Goal: Use online tool/utility: Utilize a website feature to perform a specific function

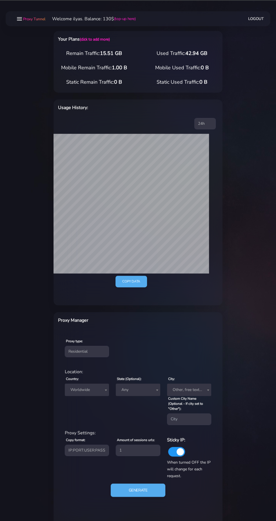
click at [18, 195] on main "Proxy Tunnel Welcome ilyas. Balance: 130$ (top-up here) Logout" at bounding box center [138, 283] width 276 height 527
click at [28, 19] on span "Proxy Tunnel" at bounding box center [34, 18] width 22 height 5
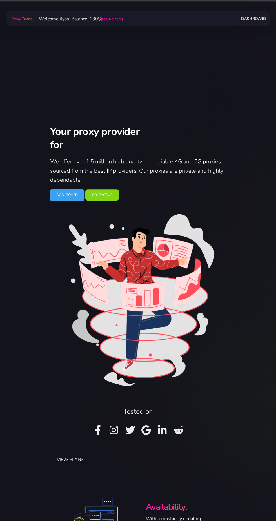
click at [76, 201] on link "Dashboard" at bounding box center [67, 195] width 35 height 12
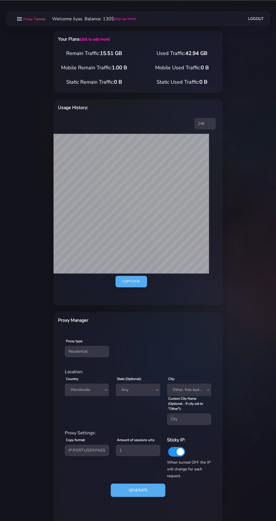
scroll to position [49, 0]
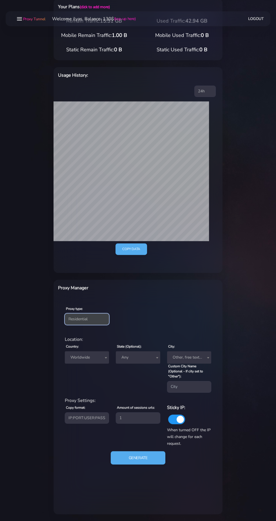
click at [103, 313] on select "Residential Static Mobile" at bounding box center [87, 318] width 44 height 11
click at [65, 313] on select "Residential Static Mobile" at bounding box center [87, 318] width 44 height 11
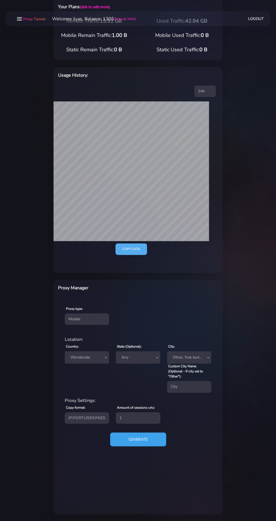
click at [156, 432] on button "Generate" at bounding box center [138, 439] width 56 height 14
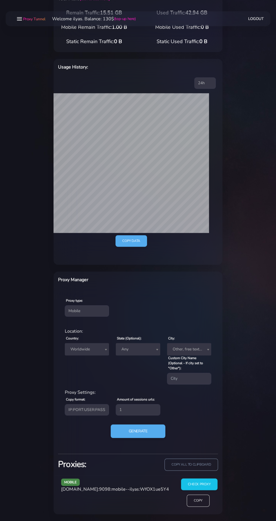
click at [212, 478] on input "Check Proxy" at bounding box center [199, 484] width 36 height 12
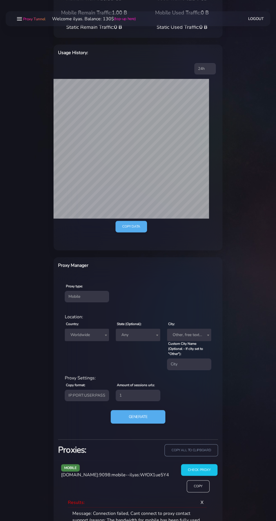
scroll to position [91, 0]
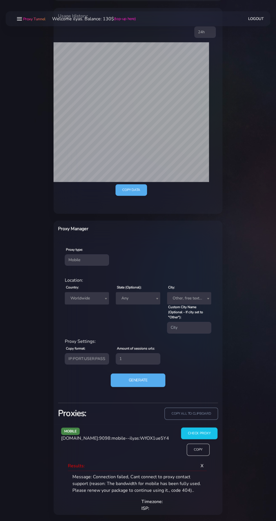
click at [207, 431] on input "Check Proxy" at bounding box center [199, 433] width 36 height 12
click at [94, 258] on select "Residential Static Mobile" at bounding box center [87, 259] width 44 height 11
click at [65, 254] on select "Residential Static Mobile" at bounding box center [87, 259] width 44 height 11
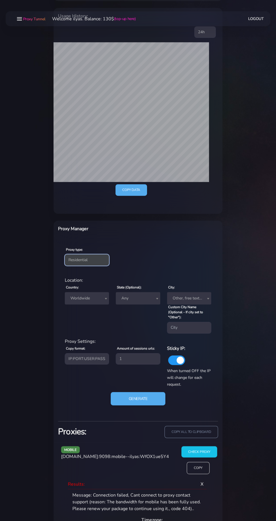
click at [93, 259] on select "Residential Static Mobile" at bounding box center [87, 259] width 44 height 11
click at [65, 265] on select "Residential Static Mobile" at bounding box center [87, 259] width 44 height 11
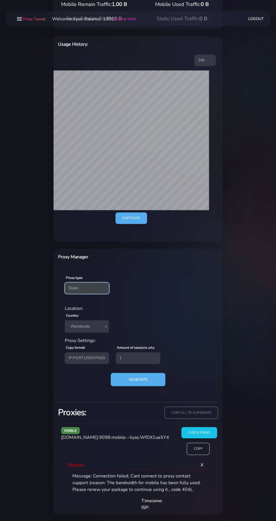
scroll to position [63, 0]
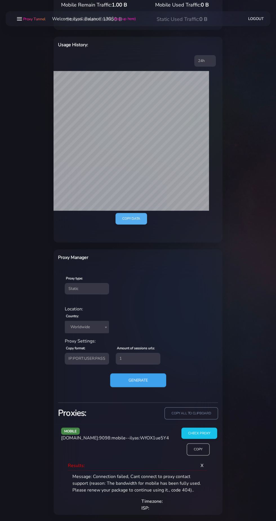
click at [146, 378] on button "Generate" at bounding box center [138, 380] width 56 height 14
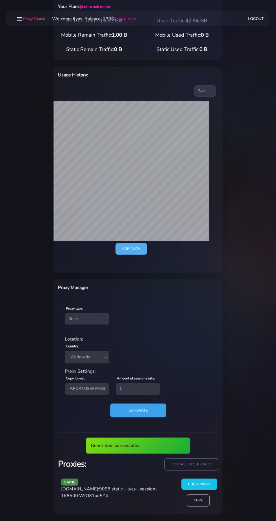
scroll to position [49, 0]
click at [211, 478] on input "Check Proxy" at bounding box center [199, 484] width 36 height 12
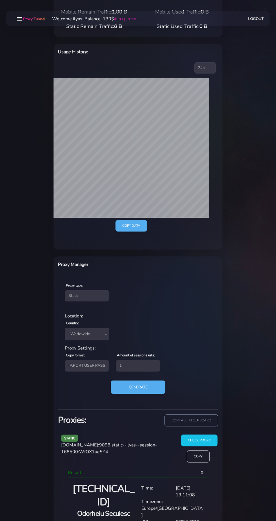
scroll to position [76, 0]
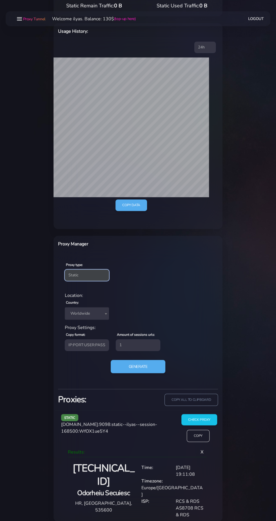
click at [104, 272] on select "Residential Static Mobile" at bounding box center [87, 274] width 44 height 11
select select "residential"
click at [65, 269] on select "Residential Static Mobile" at bounding box center [87, 274] width 44 height 11
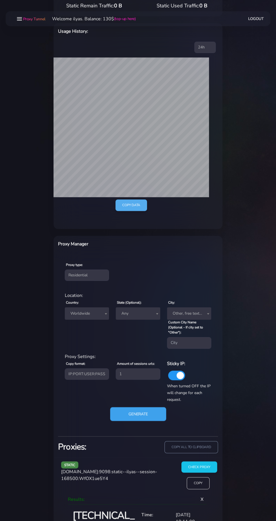
click at [146, 411] on button "Generate" at bounding box center [138, 414] width 56 height 14
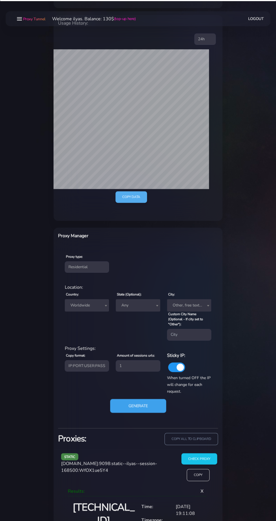
scroll to position [79, 0]
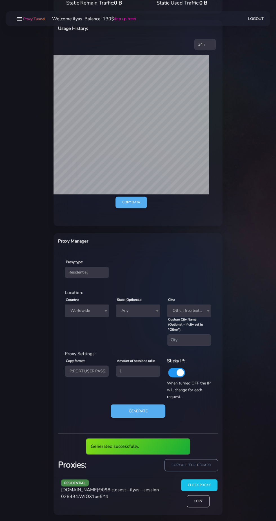
click at [208, 479] on input "Check Proxy" at bounding box center [199, 485] width 36 height 12
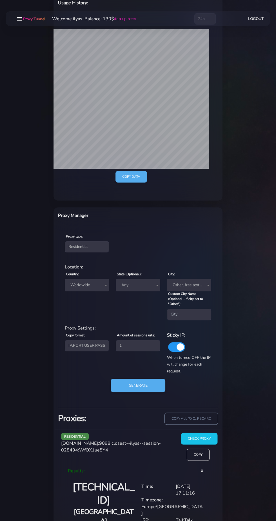
scroll to position [130, 0]
